Goal: Task Accomplishment & Management: Use online tool/utility

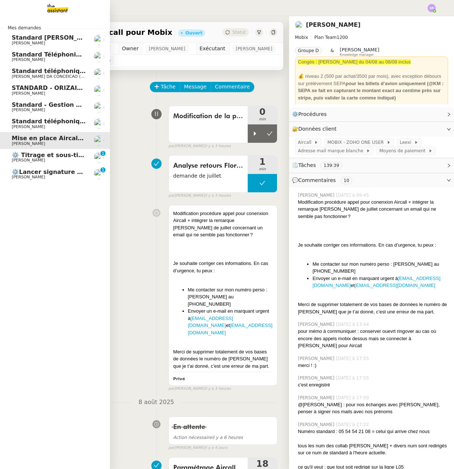
click at [25, 160] on span "[PERSON_NAME]" at bounding box center [28, 160] width 33 height 5
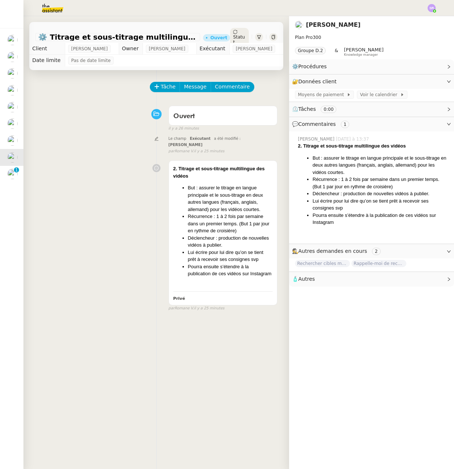
click at [228, 334] on div "Tâche Message Commentaire Veuillez patienter une erreur s'est produite 👌👌👌 mess…" at bounding box center [156, 304] width 266 height 469
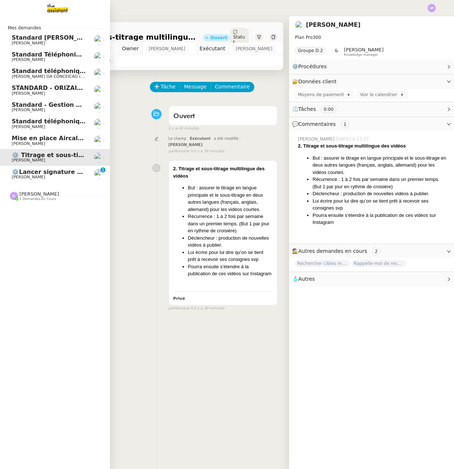
click at [20, 392] on div "Mes demandes Standard [PERSON_NAME] [PERSON_NAME] Standard Téléphonique - [PERS…" at bounding box center [55, 242] width 110 height 452
drag, startPoint x: 0, startPoint y: 390, endPoint x: 27, endPoint y: 393, distance: 27.2
click at [20, 392] on div "Mes demandes Standard [PERSON_NAME] [PERSON_NAME] Standard Téléphonique - [PERS…" at bounding box center [55, 242] width 110 height 452
click at [18, 178] on span "[PERSON_NAME]" at bounding box center [28, 176] width 33 height 5
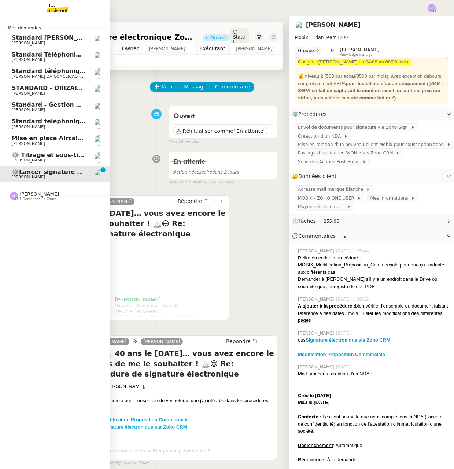
click at [60, 159] on span "[PERSON_NAME]" at bounding box center [49, 160] width 74 height 4
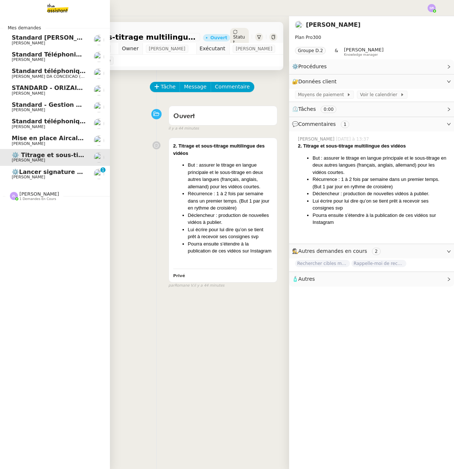
click at [28, 172] on span "⚙️Lancer signature électronique Zoho CRM" at bounding box center [83, 171] width 142 height 7
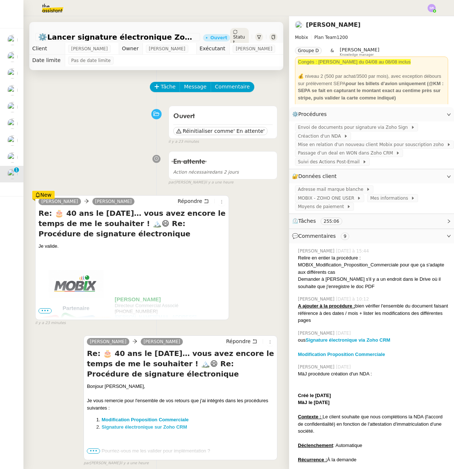
click at [94, 173] on div "En attente Action nécessaire dans 2 jours false par [PERSON_NAME] il y a une he…" at bounding box center [156, 167] width 242 height 38
